Goal: Transaction & Acquisition: Obtain resource

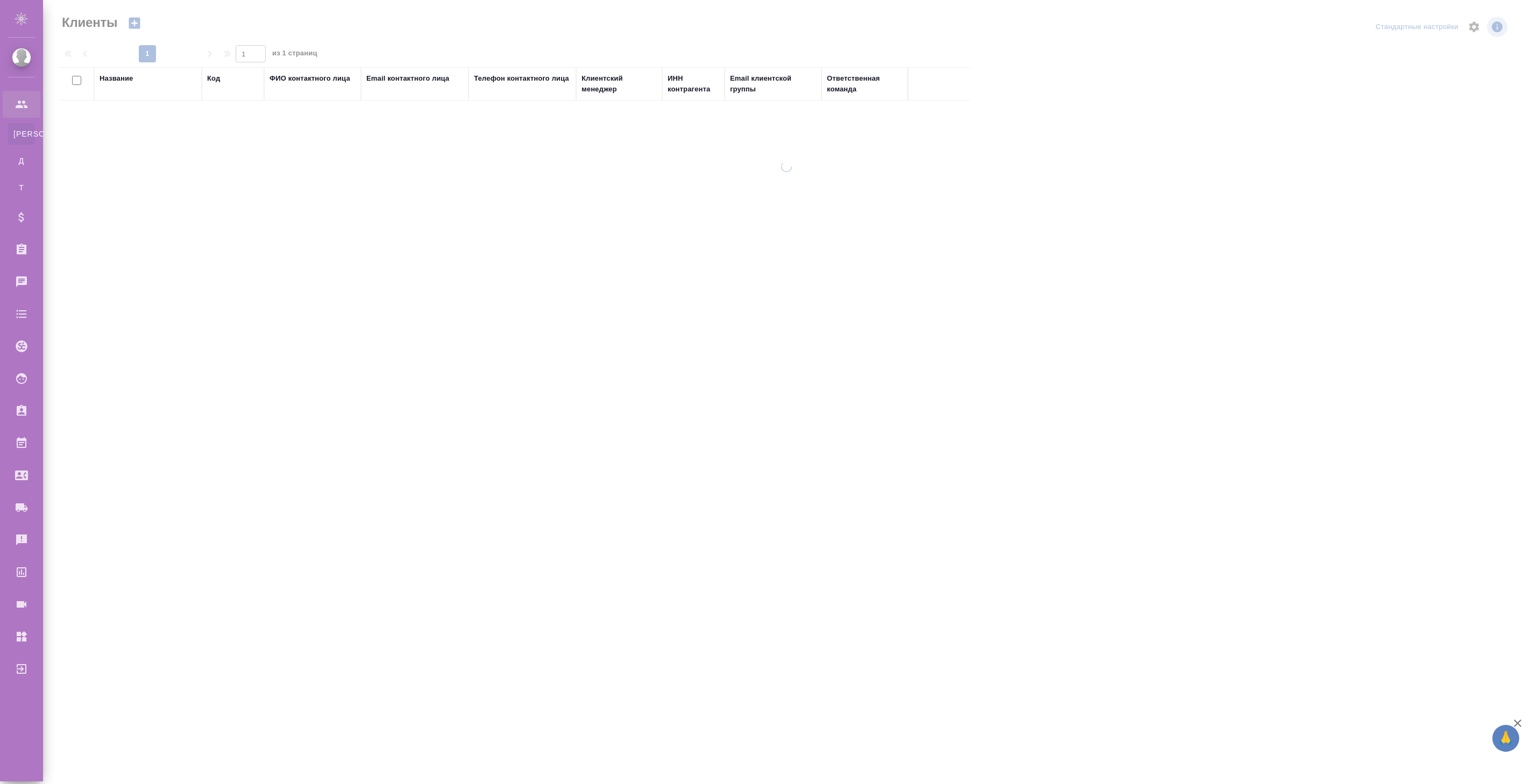
select select "RU"
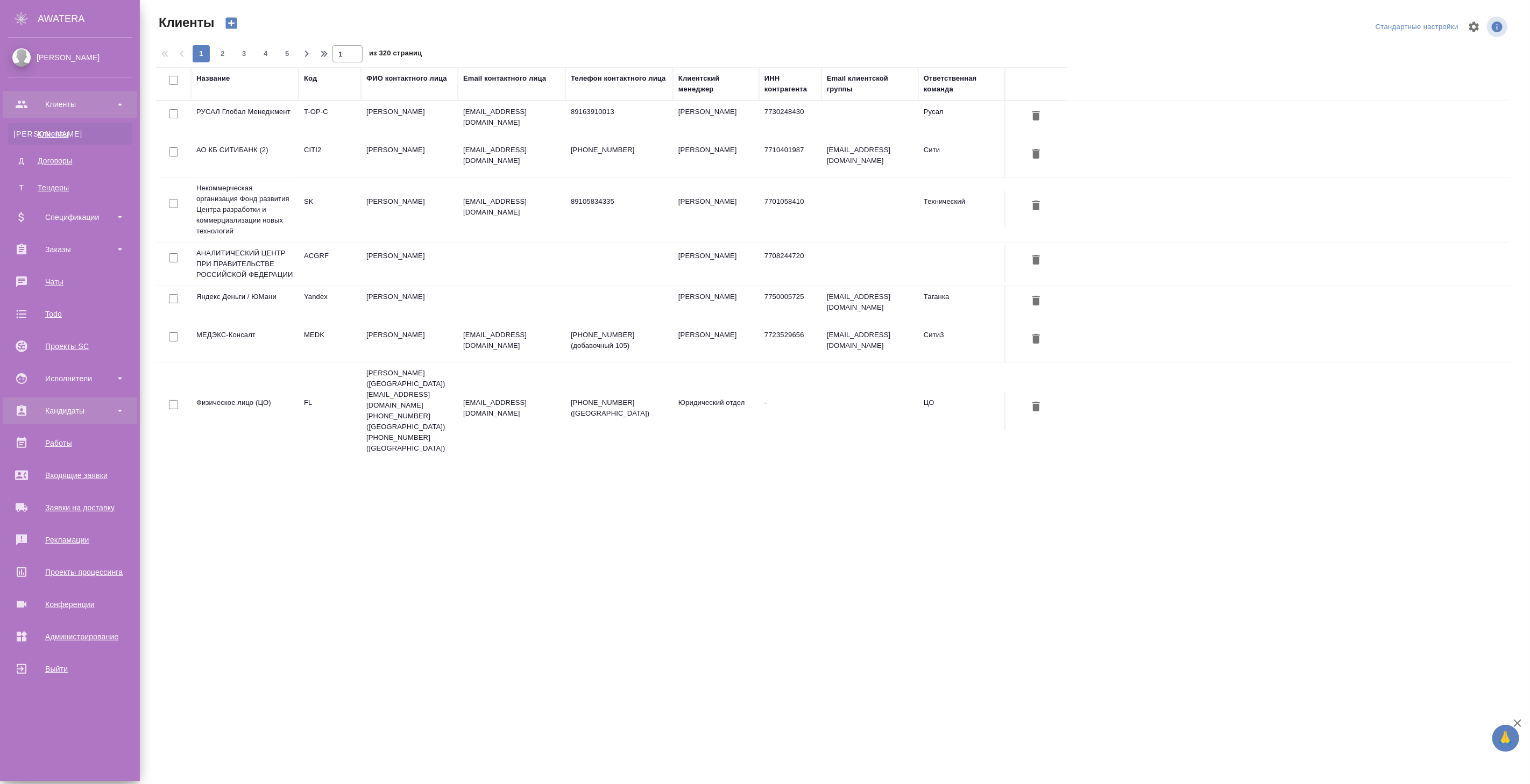
click at [70, 413] on div "Кандидаты" at bounding box center [69, 411] width 123 height 16
click at [74, 437] on div "Подбор исполнителей" at bounding box center [69, 440] width 113 height 11
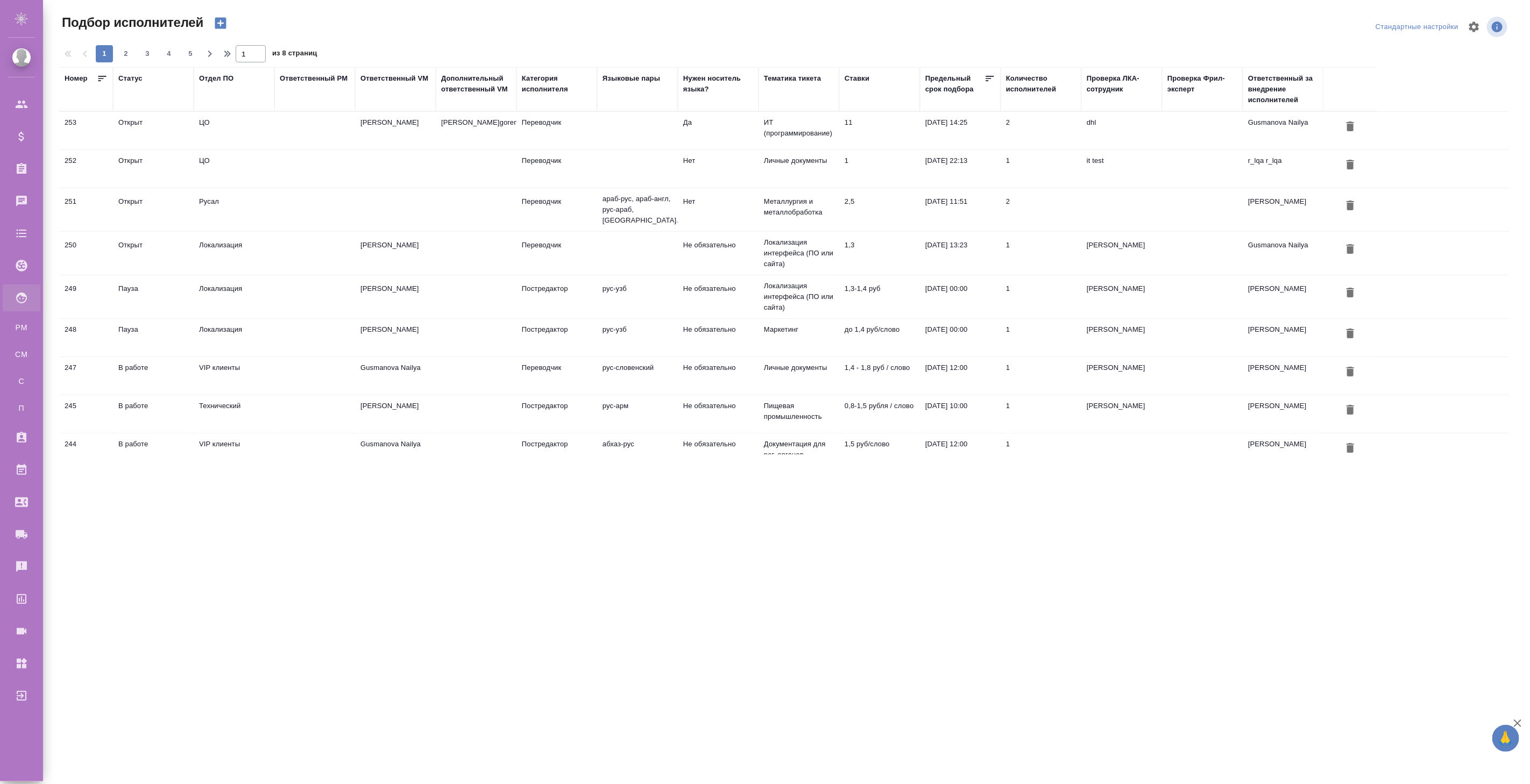
click at [424, 126] on td "Волков Игорь" at bounding box center [395, 130] width 81 height 38
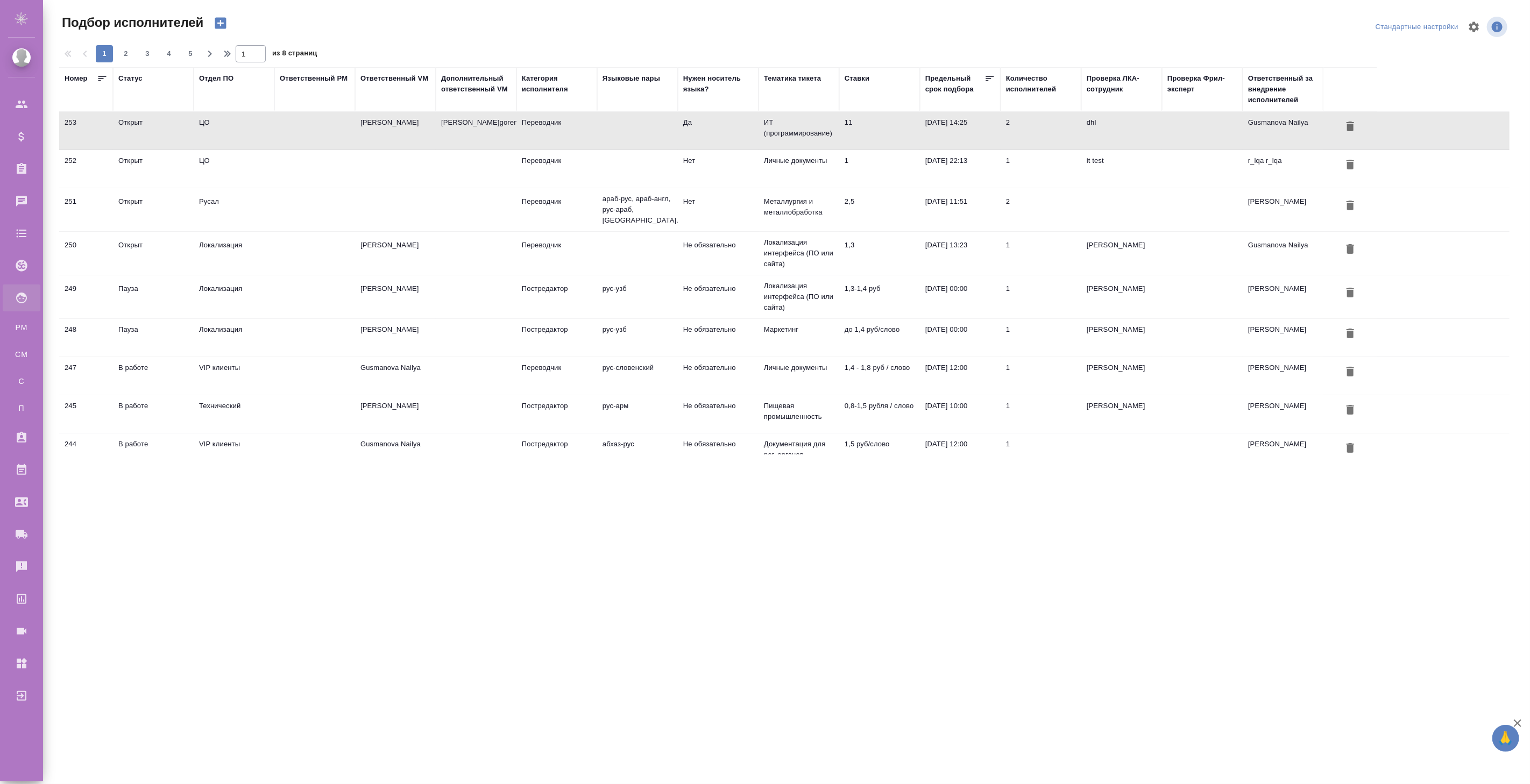
click at [424, 126] on td "Волков Игорь" at bounding box center [395, 130] width 81 height 38
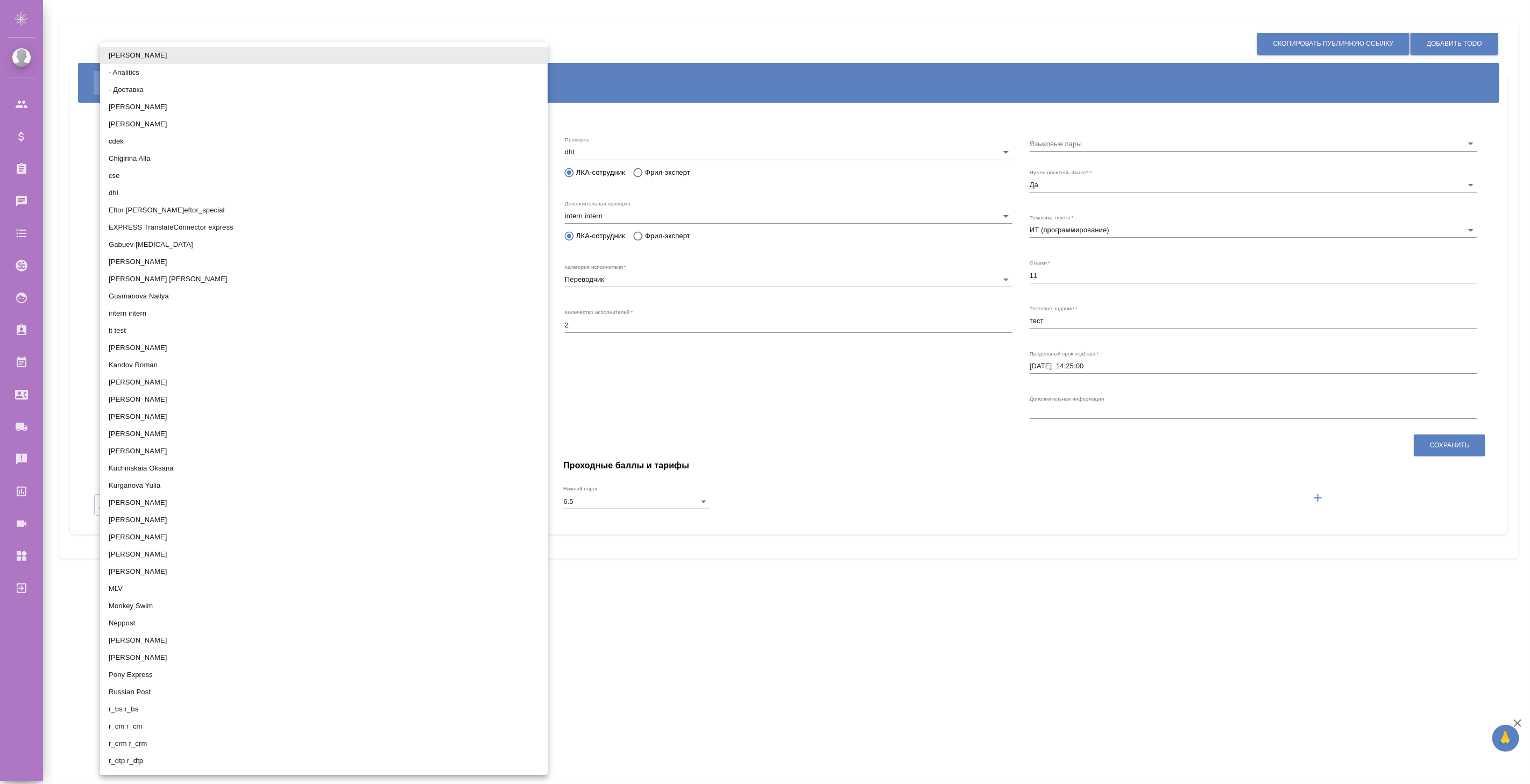
click at [144, 324] on li "it test" at bounding box center [324, 330] width 448 height 17
type input "5ee1e3ffd1b18641fc845ea2"
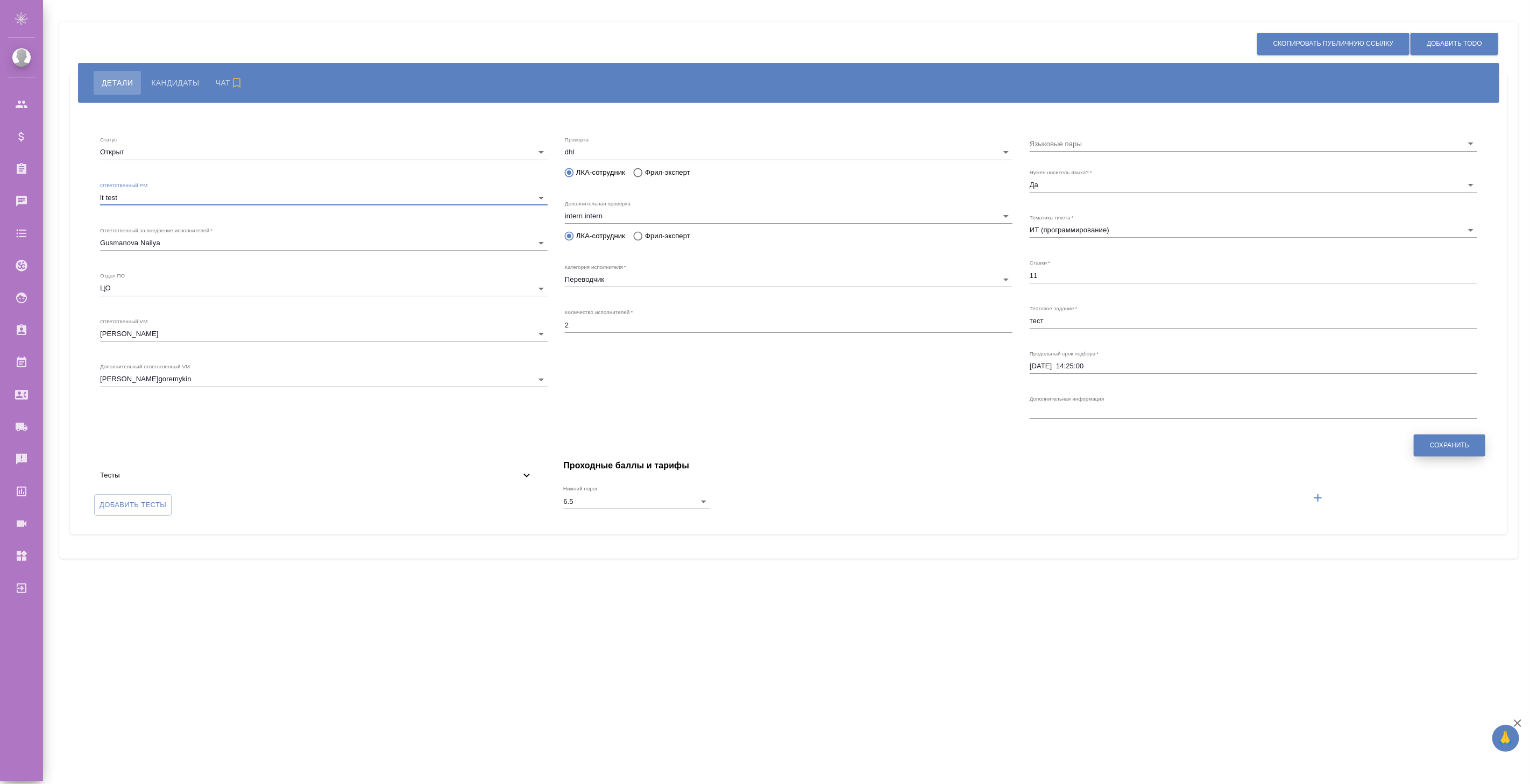
click at [1450, 450] on button "Сохранить" at bounding box center [1449, 446] width 72 height 22
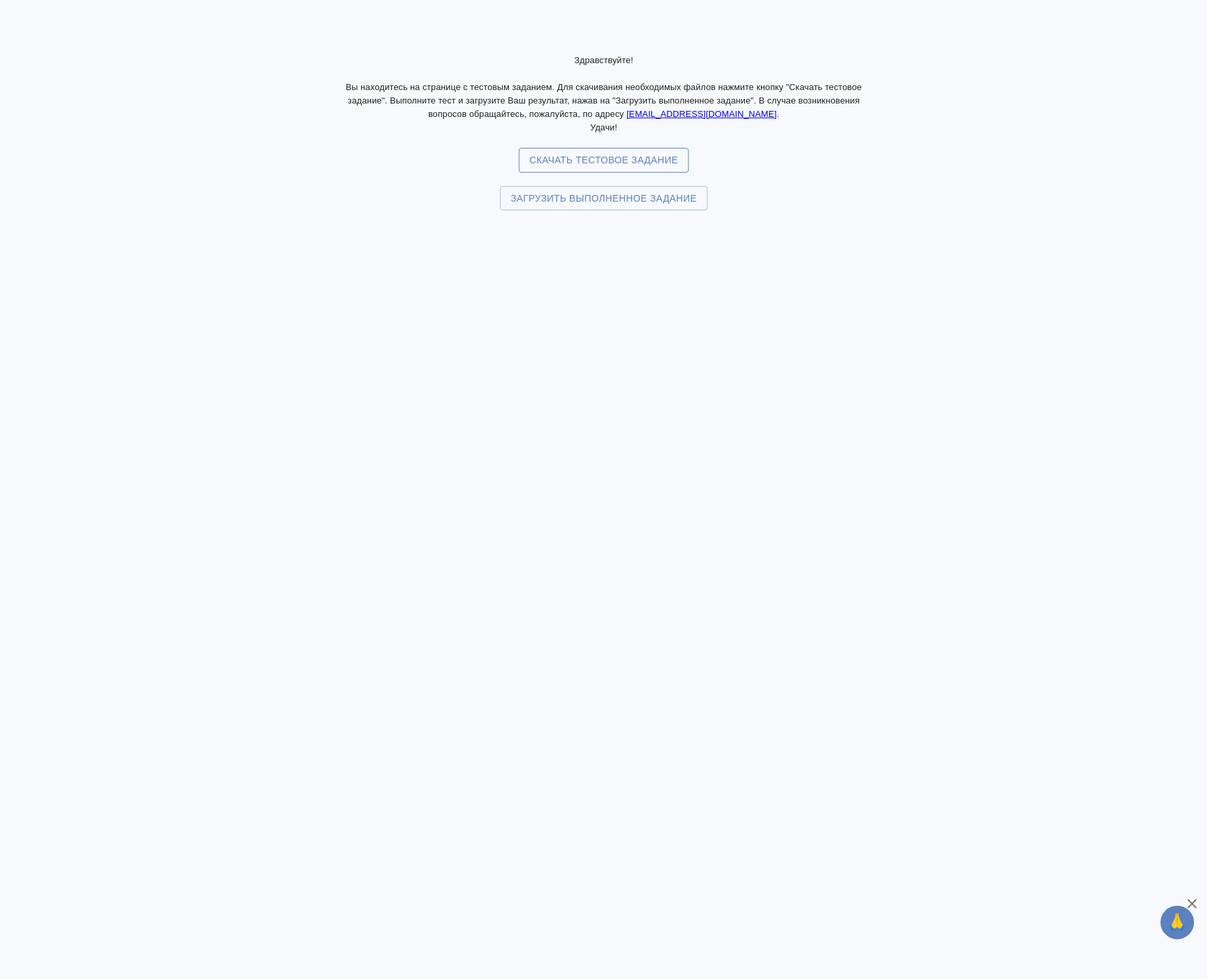
click at [619, 164] on span "Скачать тестовое задание" at bounding box center [604, 160] width 149 height 17
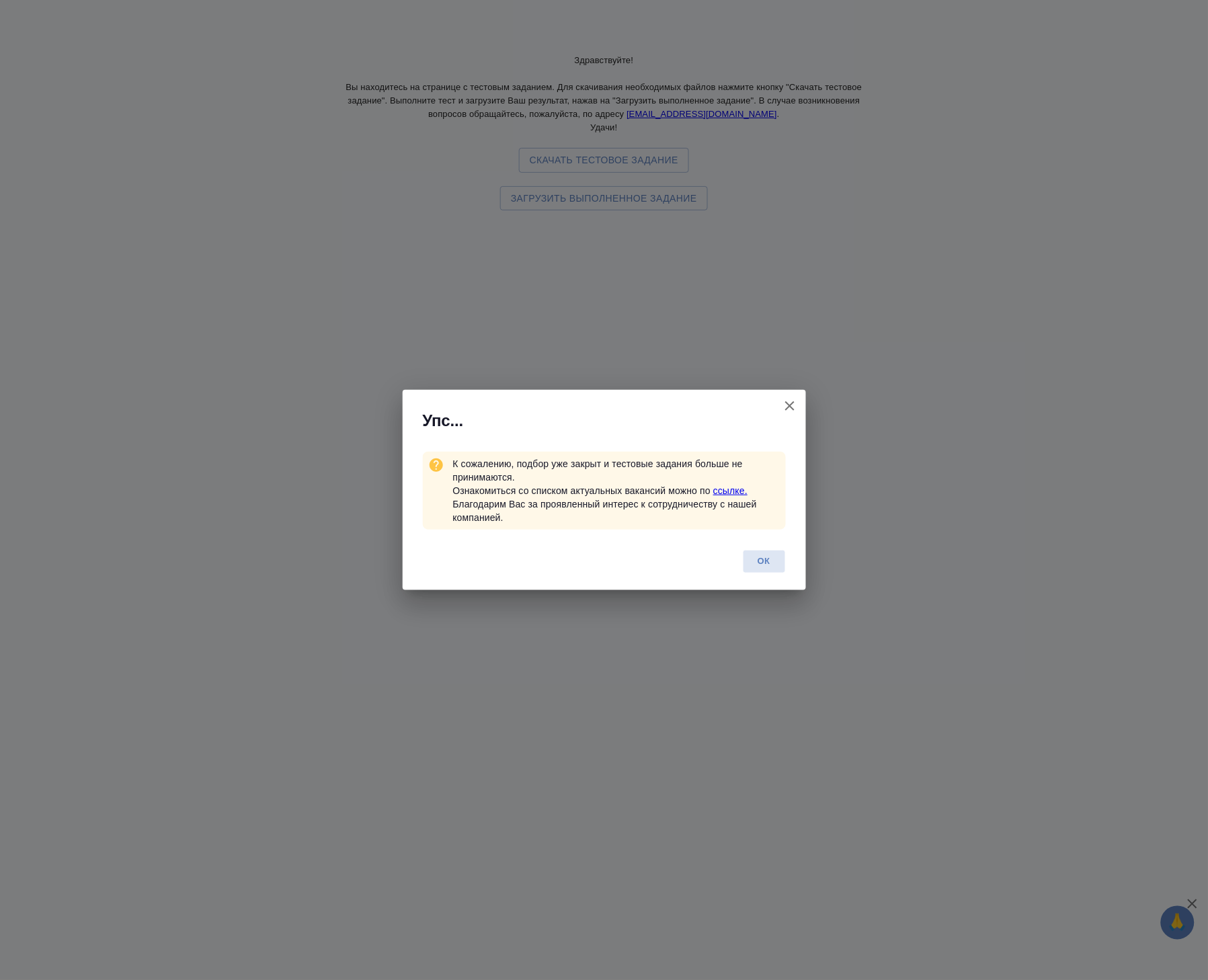
click at [737, 487] on link "ссылке." at bounding box center [730, 491] width 34 height 11
click at [772, 567] on span "ОК" at bounding box center [764, 562] width 29 height 16
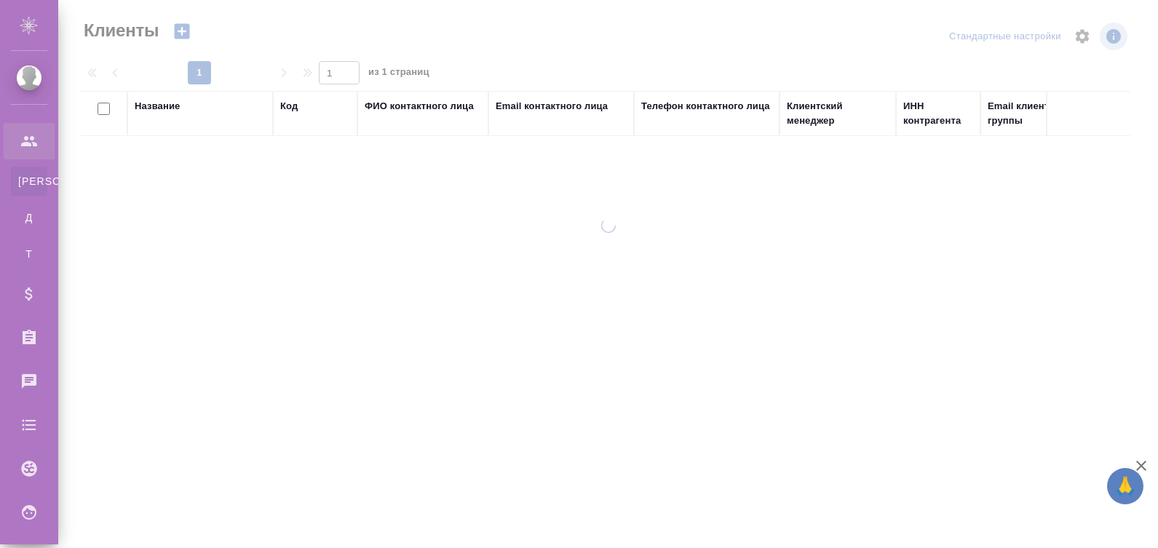
select select "RU"
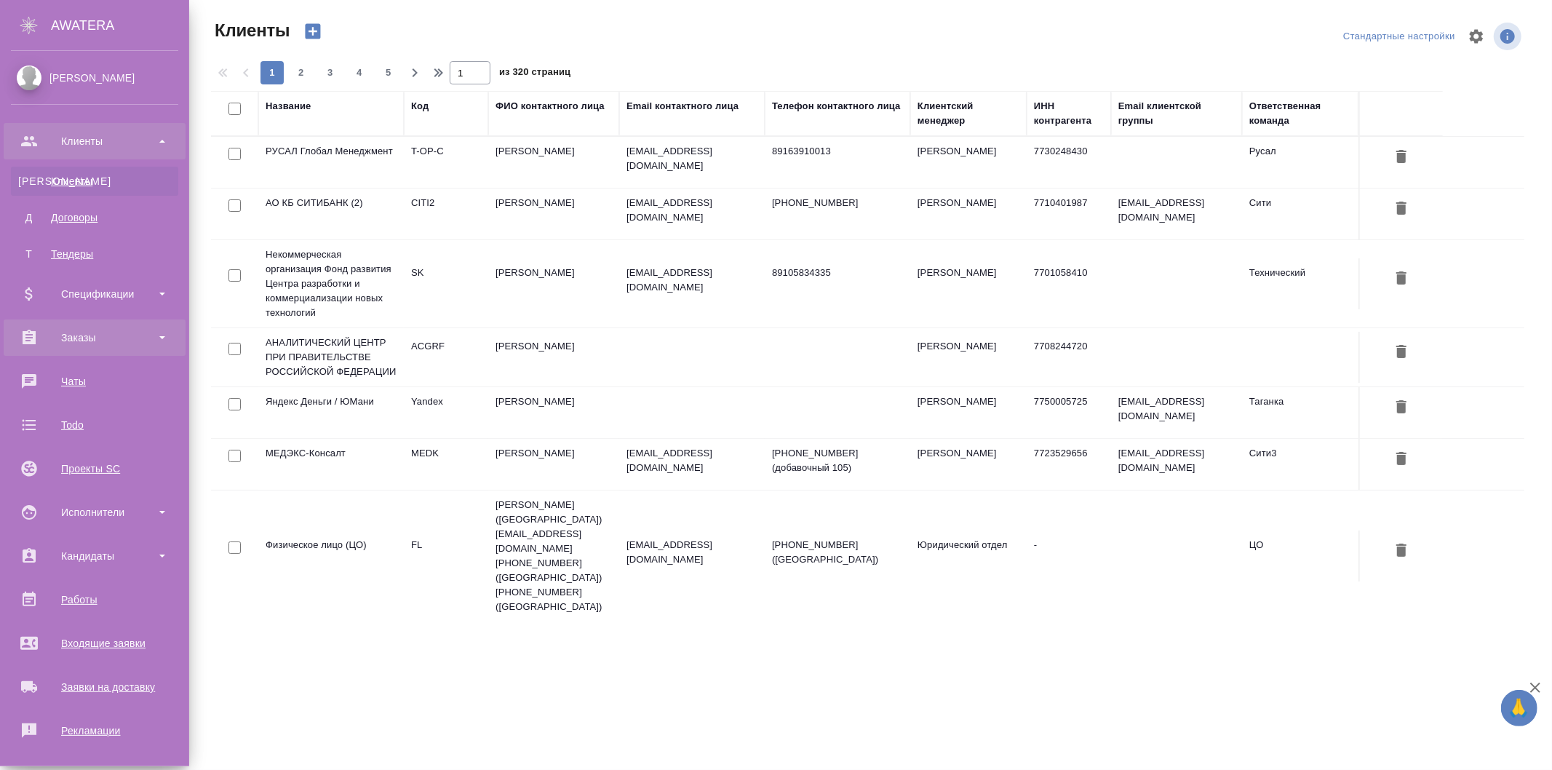
click at [77, 331] on div "Заказы" at bounding box center [94, 338] width 167 height 22
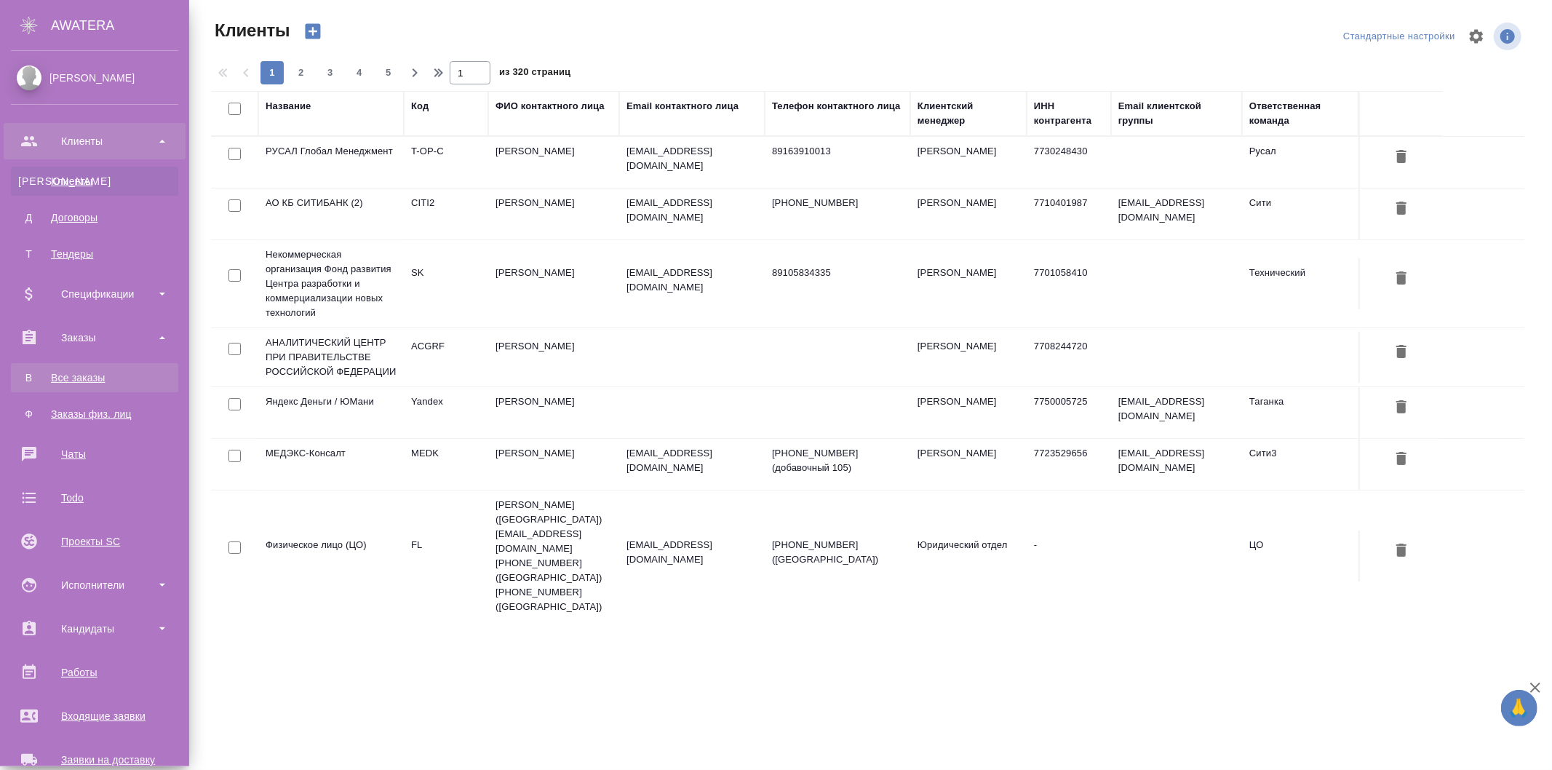
click at [84, 382] on div "Все заказы" at bounding box center [94, 377] width 153 height 15
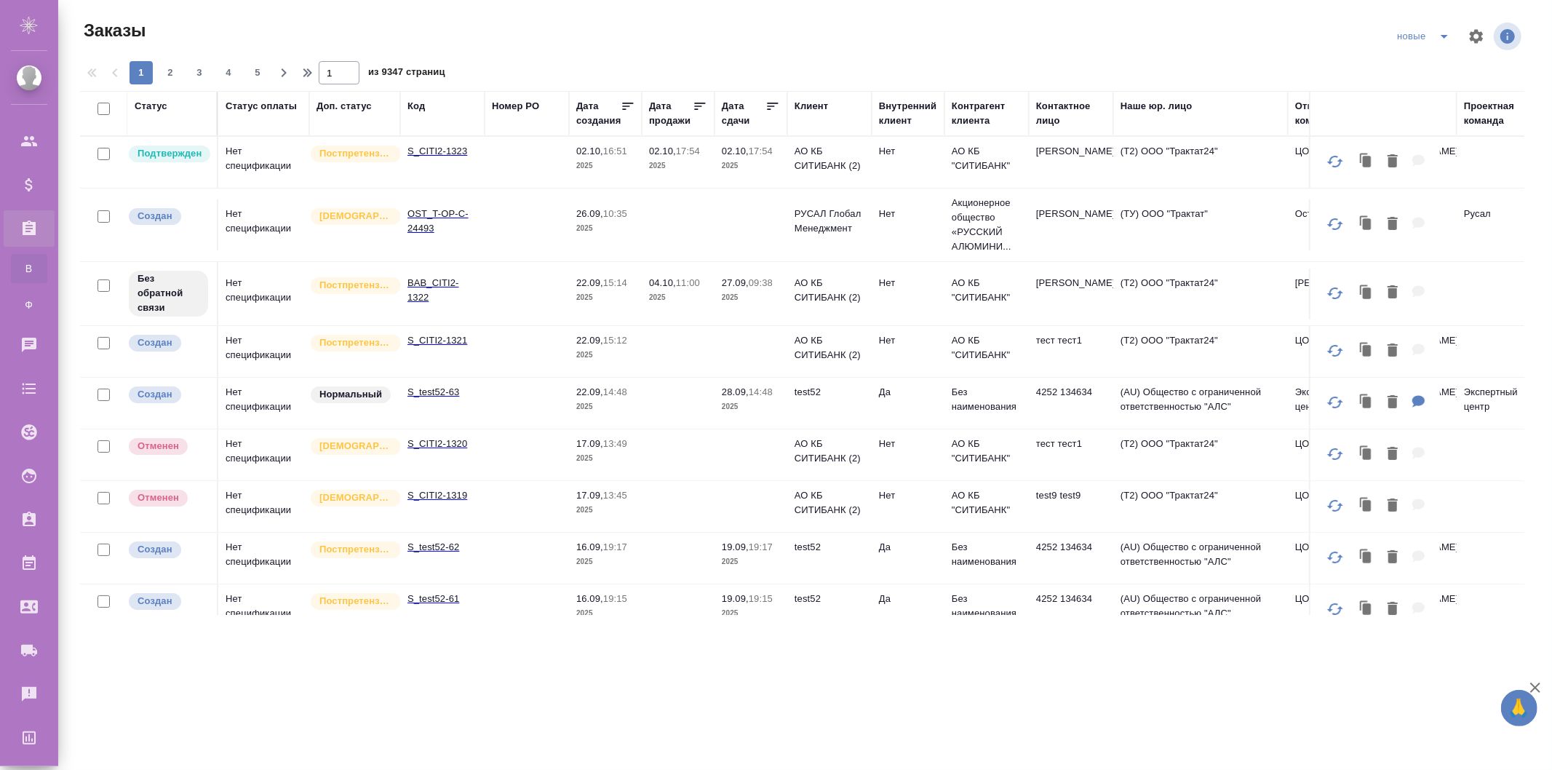
click at [707, 173] on td "02.10, 17:54 2025" at bounding box center [678, 162] width 73 height 51
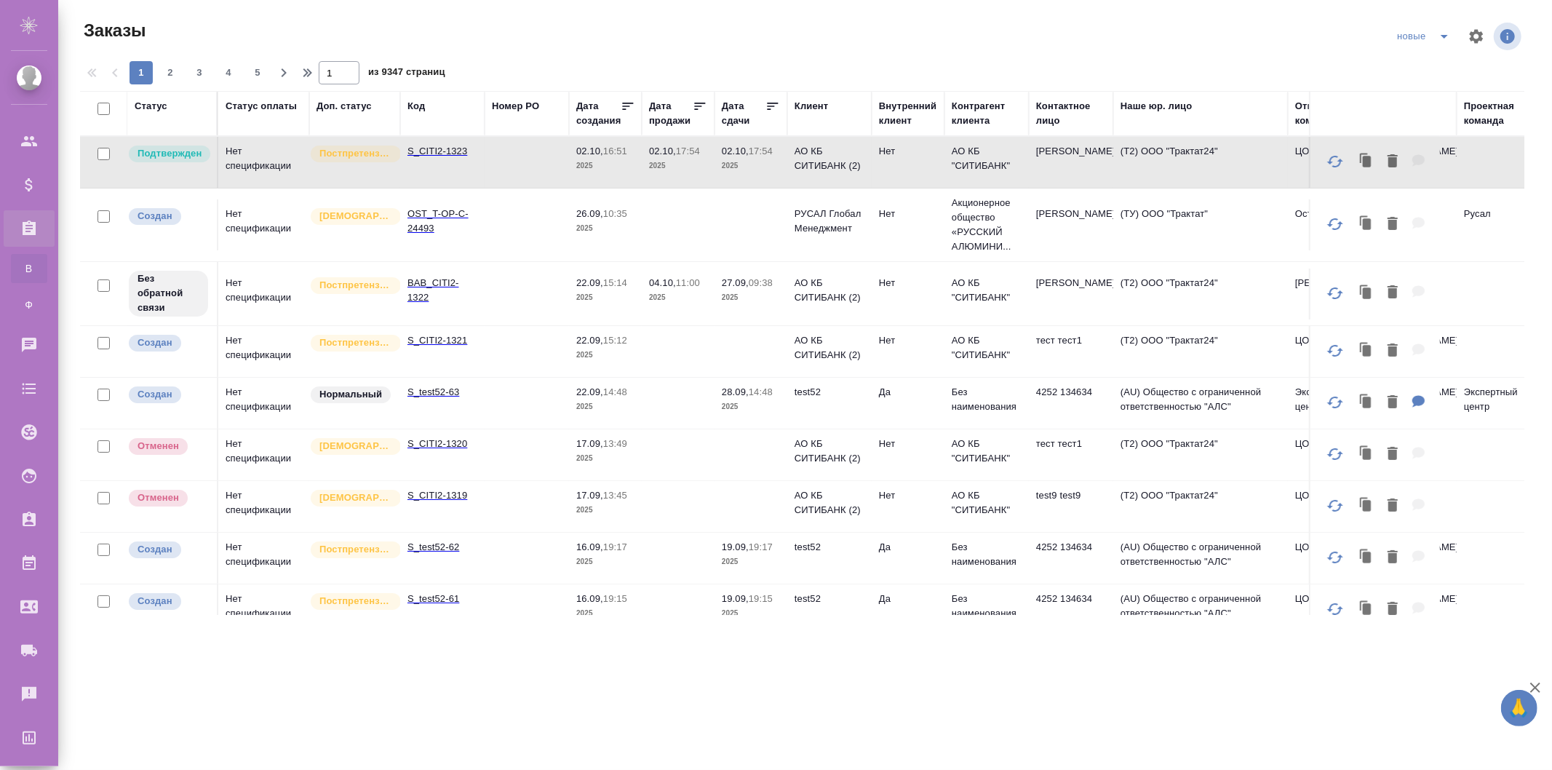
click at [697, 170] on p "2025" at bounding box center [678, 166] width 58 height 15
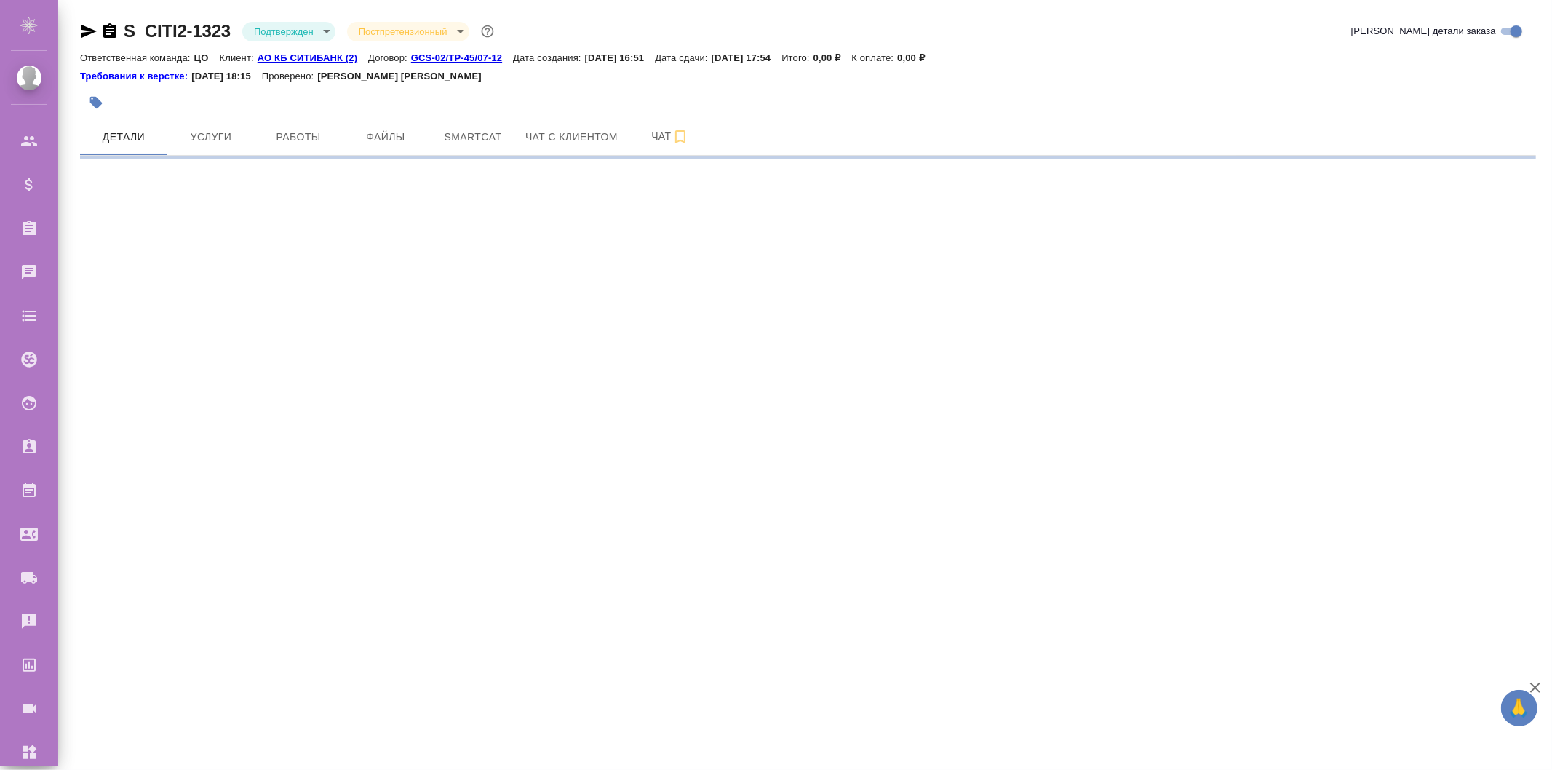
select select "RU"
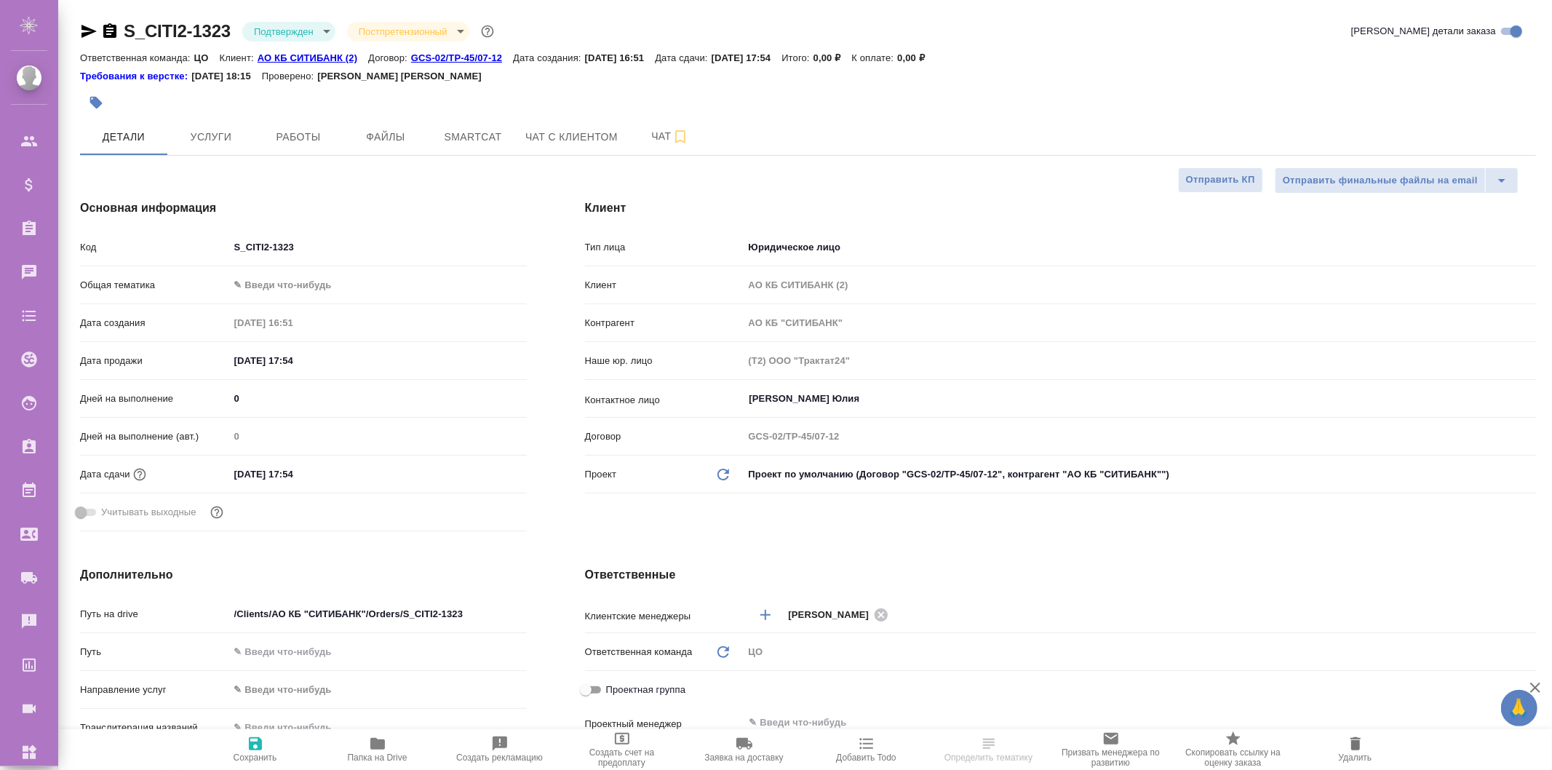
type textarea "x"
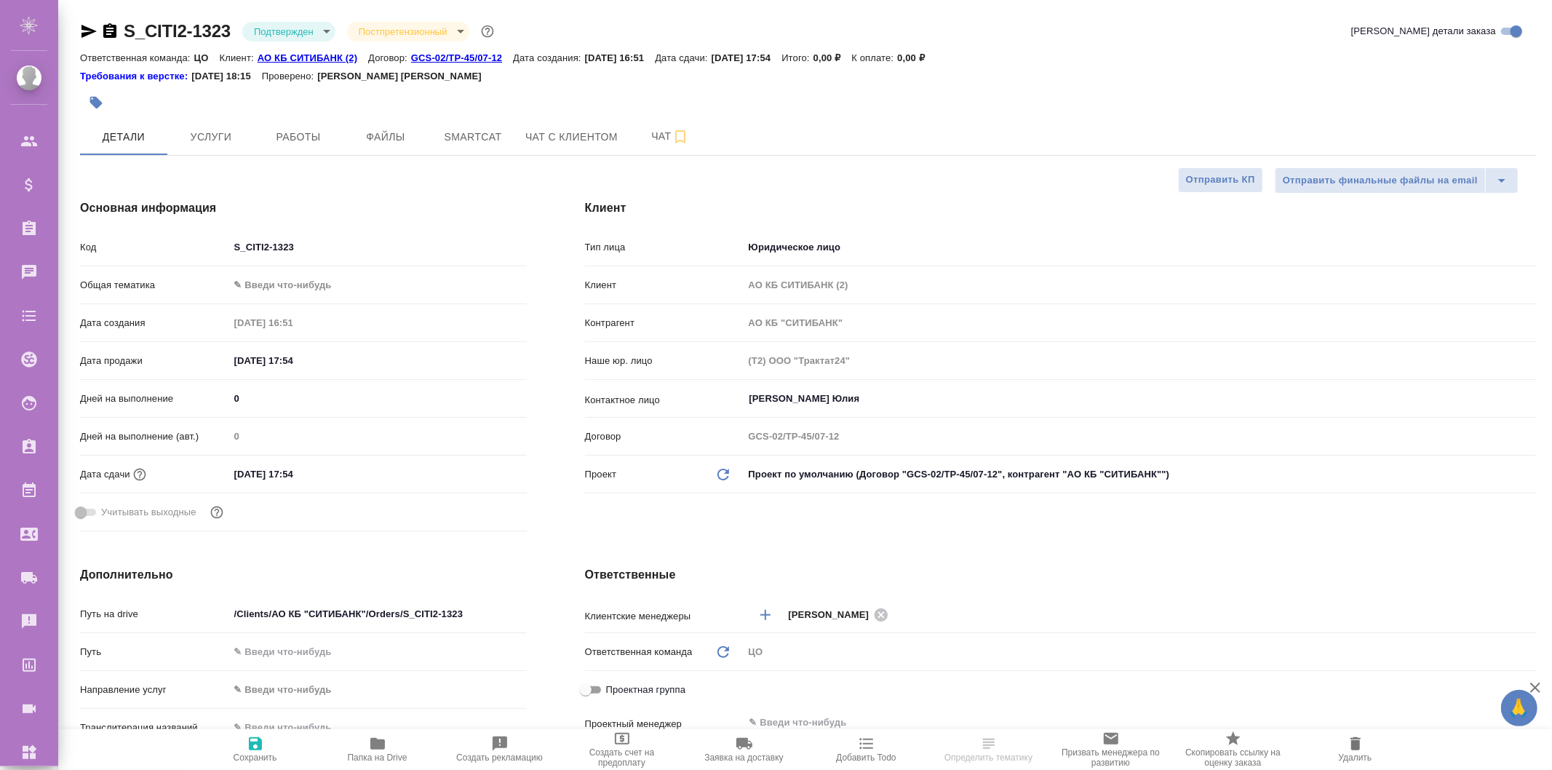
type textarea "x"
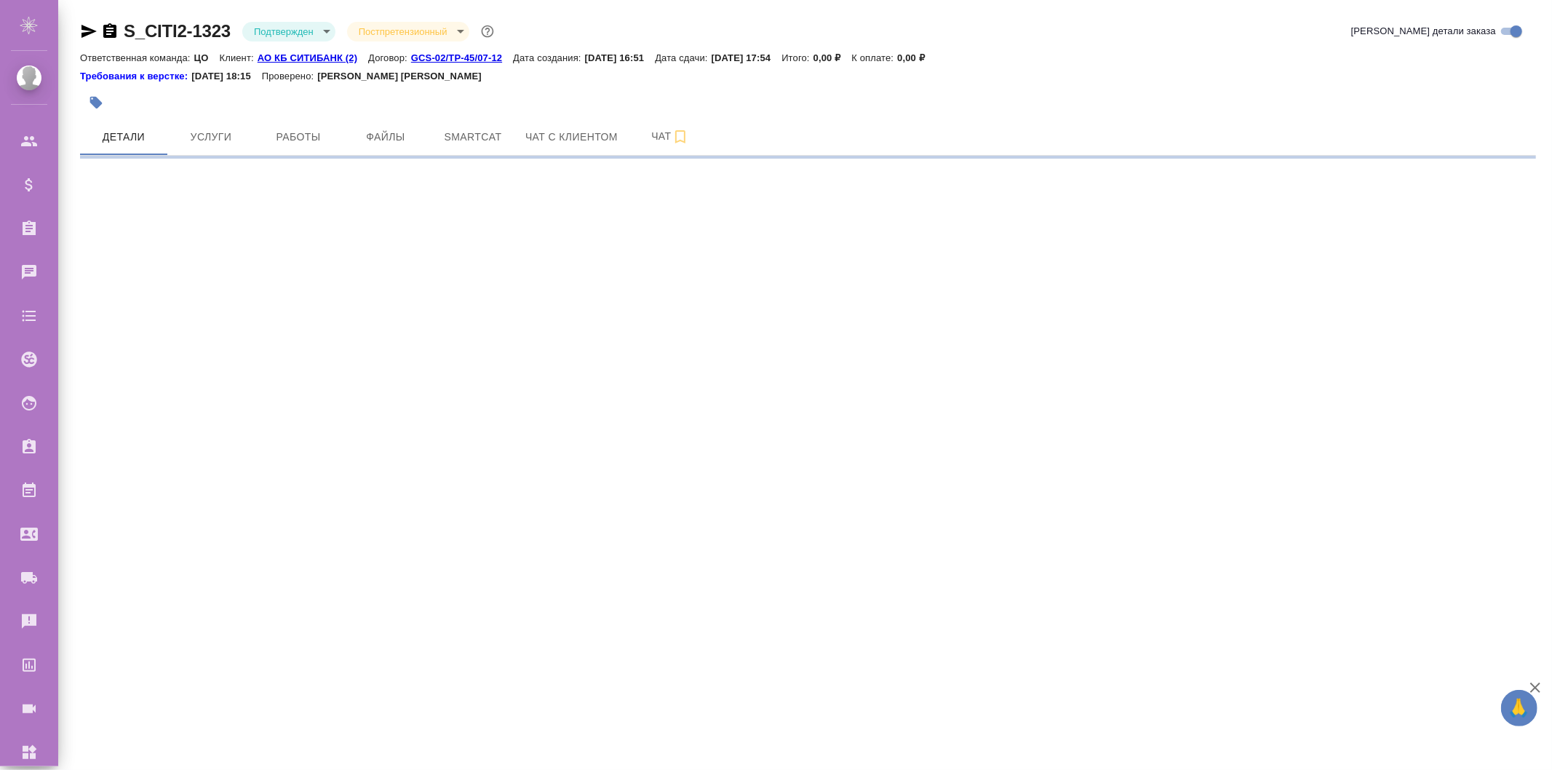
select select "RU"
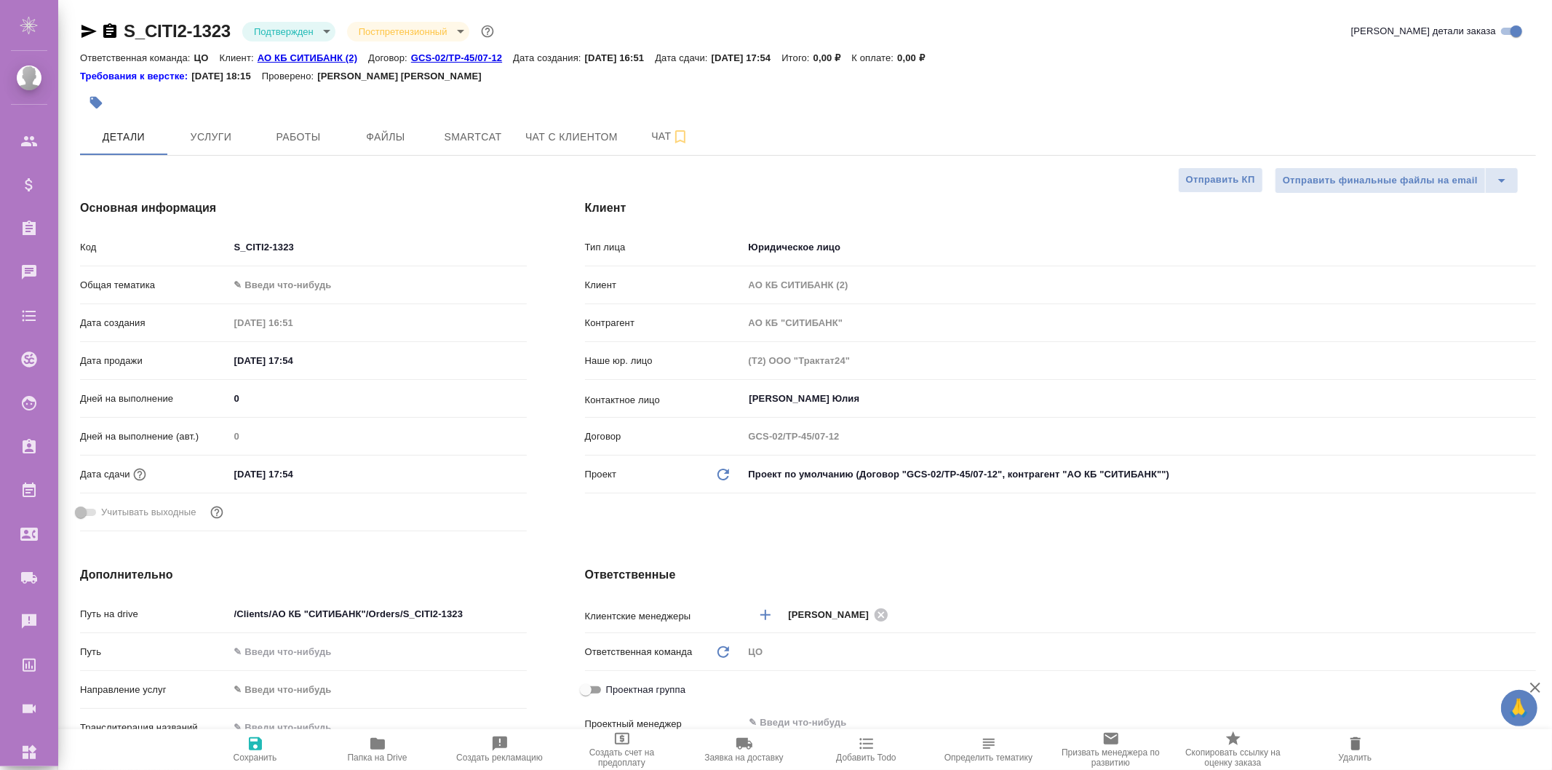
type textarea "x"
click at [355, 141] on span "Файлы" at bounding box center [386, 137] width 70 height 18
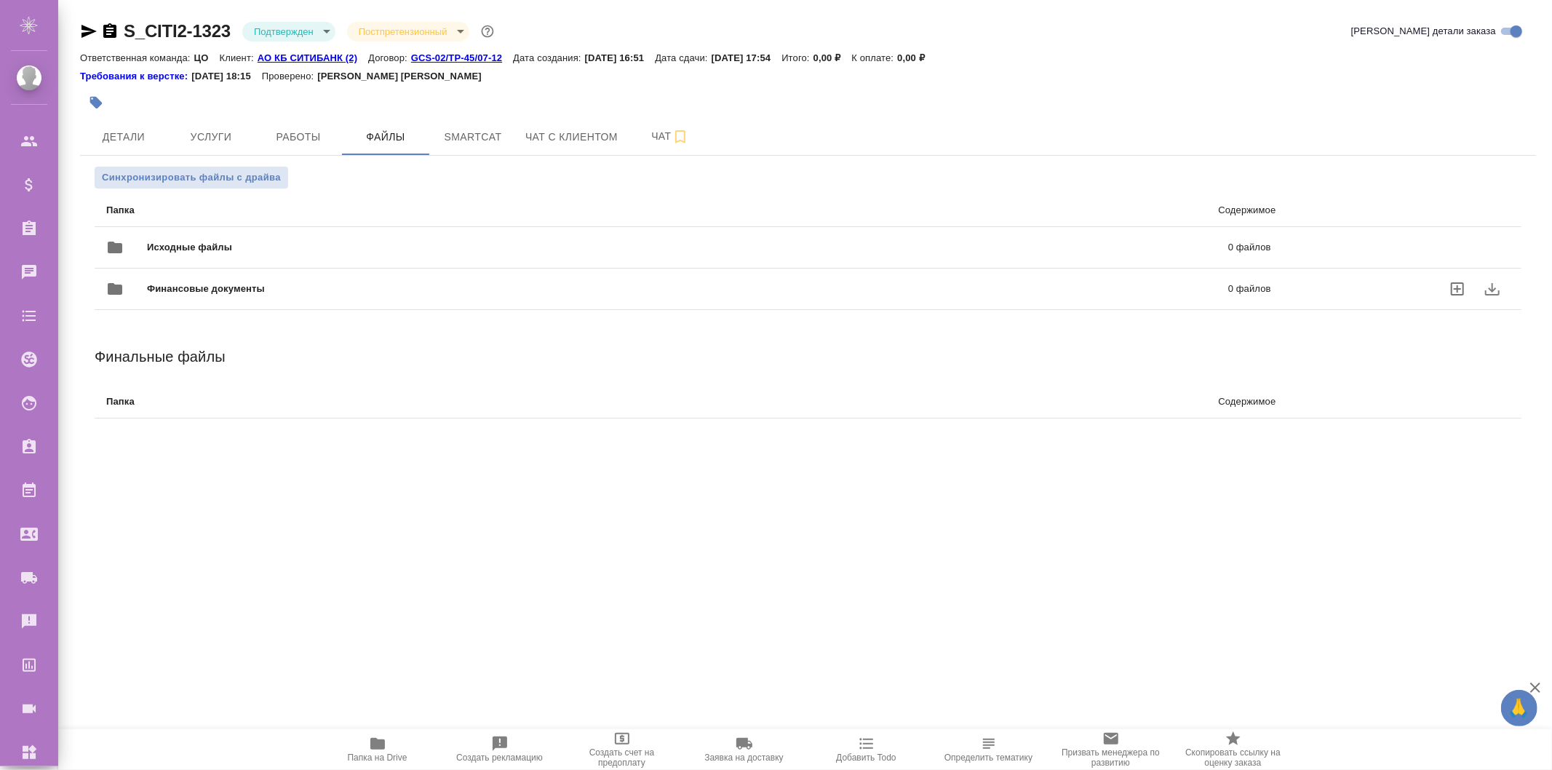
click at [1495, 289] on icon "download" at bounding box center [1493, 289] width 15 height 12
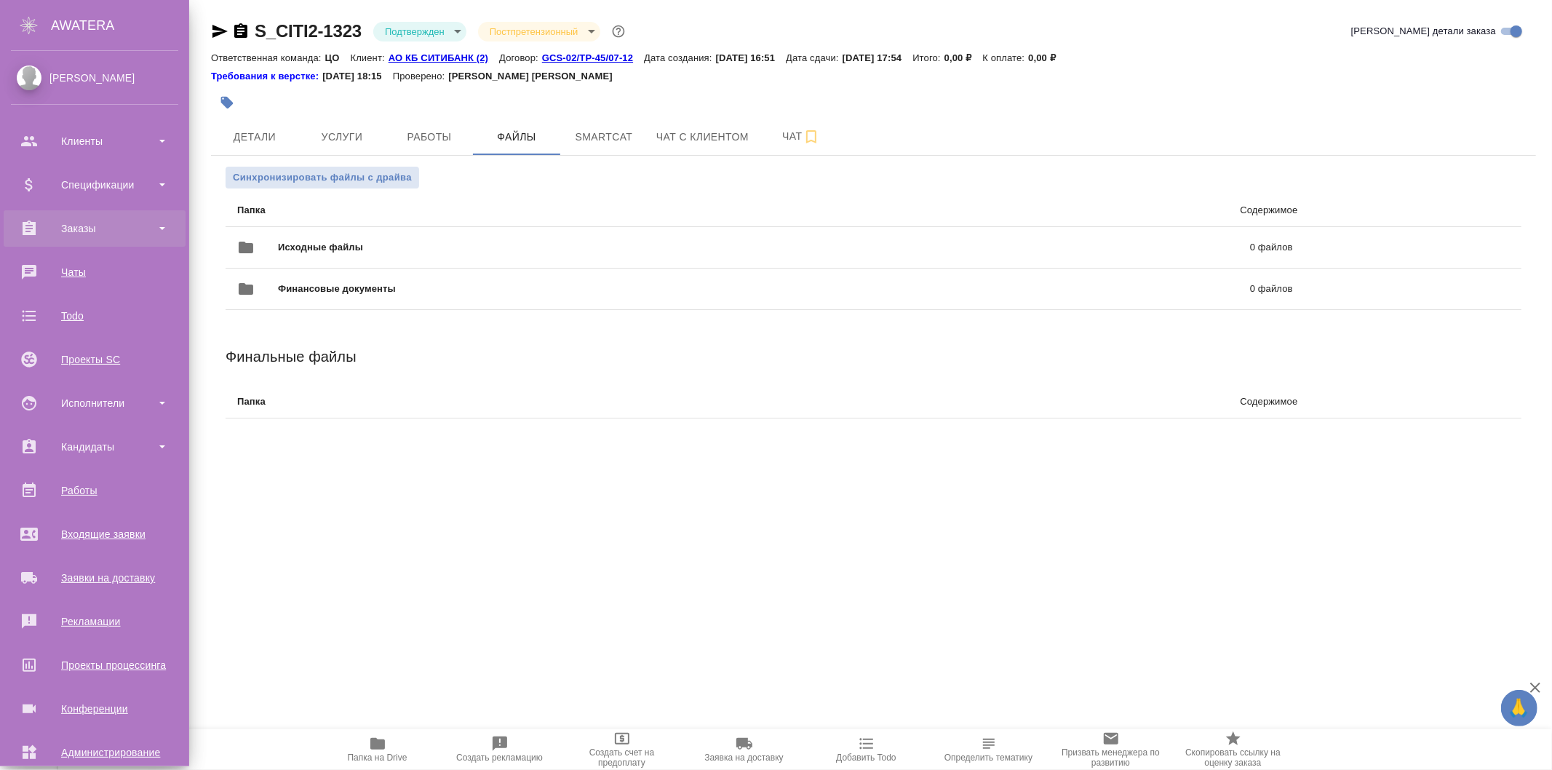
click at [60, 231] on div "Заказы" at bounding box center [94, 229] width 167 height 22
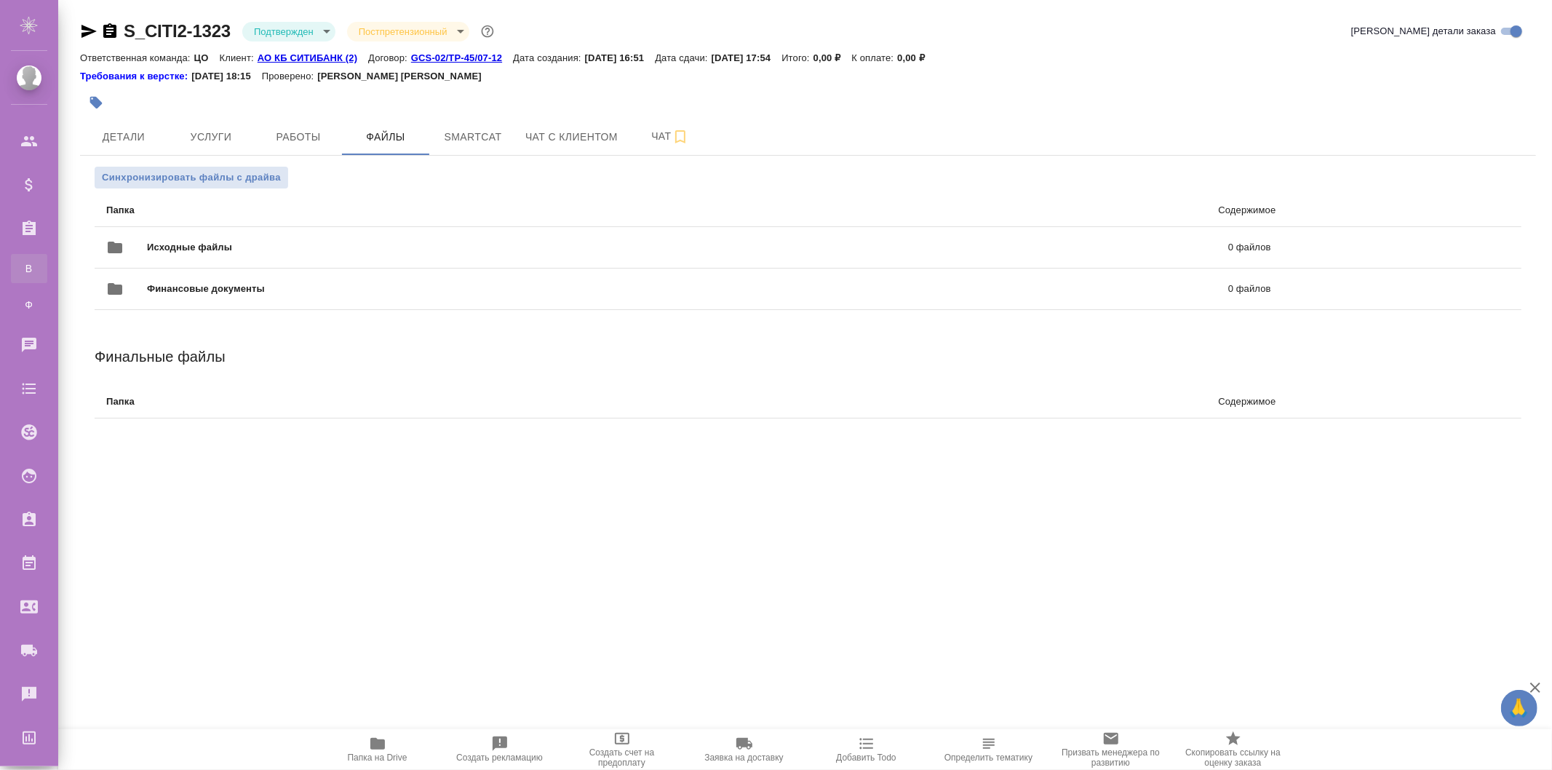
click at [22, 266] on div "Все заказы" at bounding box center [11, 268] width 22 height 15
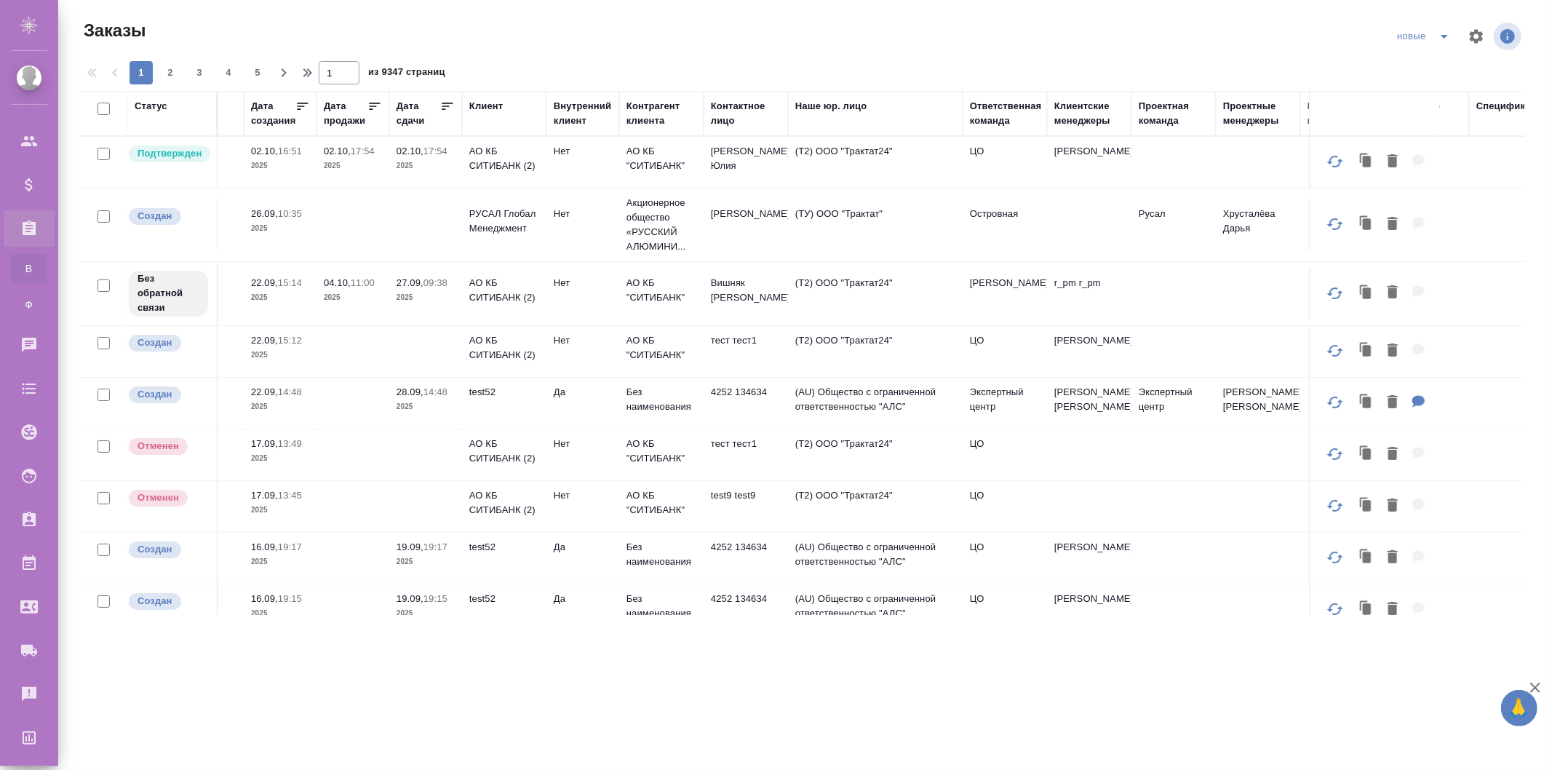
scroll to position [0, 323]
